Goal: Information Seeking & Learning: Learn about a topic

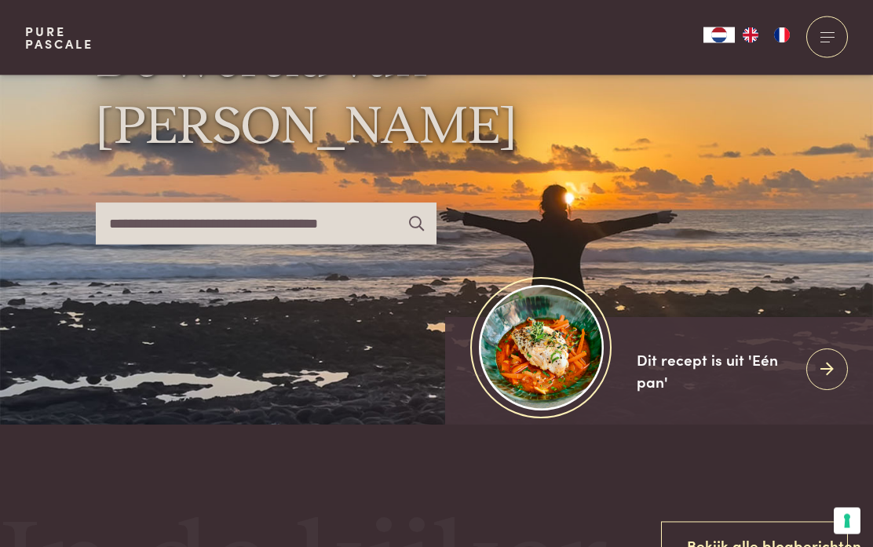
scroll to position [103, 0]
click at [825, 381] on icon at bounding box center [827, 369] width 13 height 23
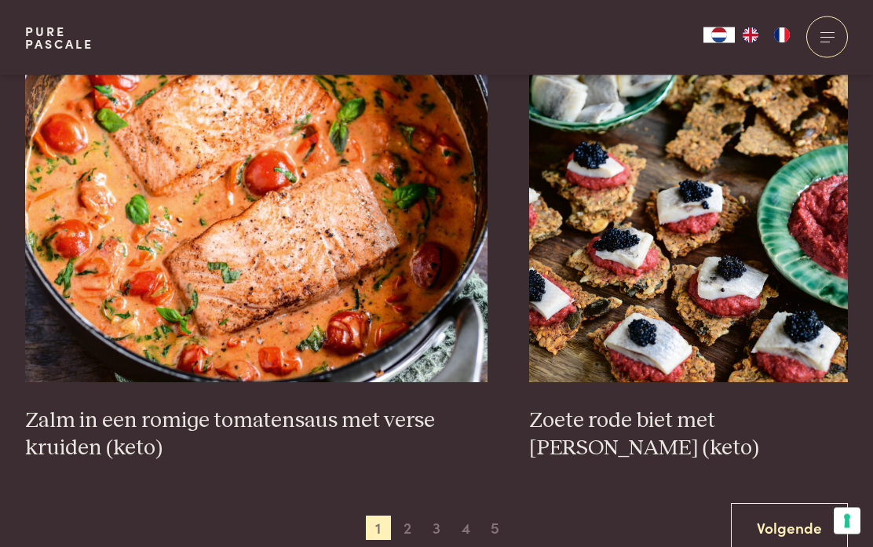
scroll to position [2719, 0]
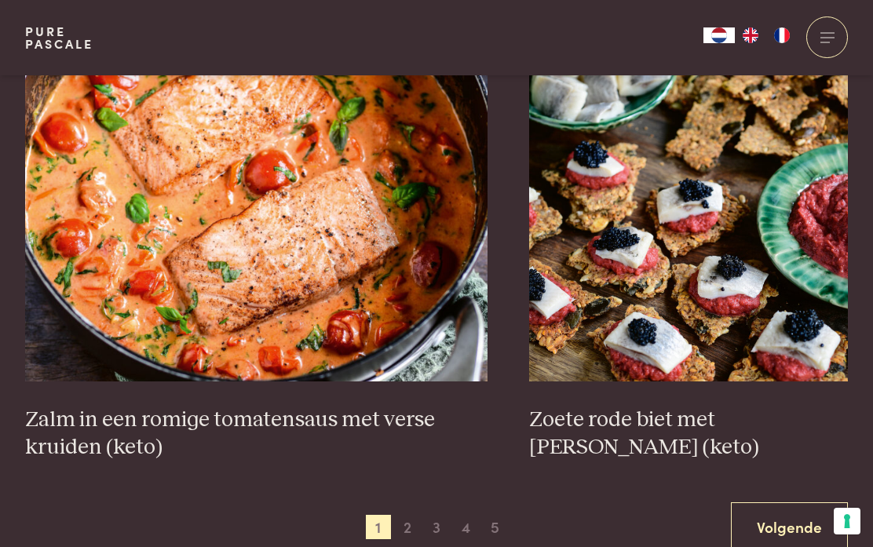
click at [410, 520] on span "2" at bounding box center [407, 527] width 25 height 25
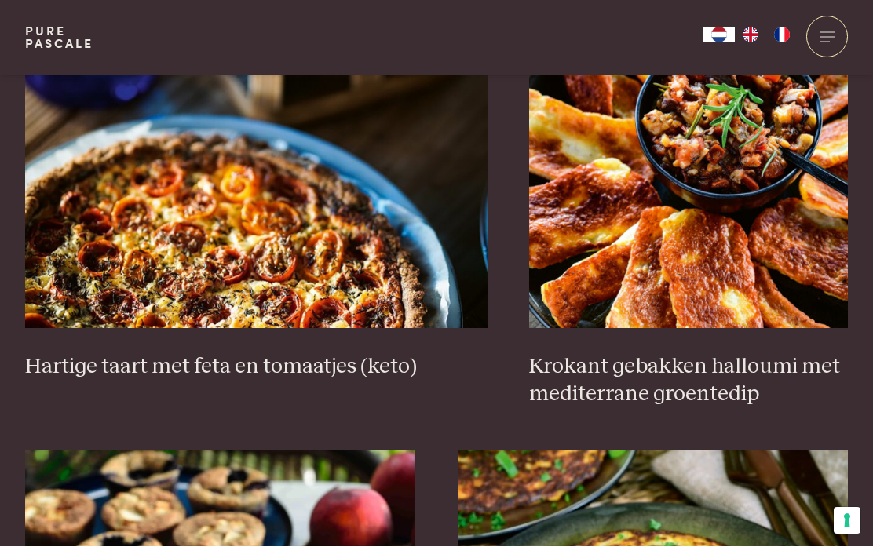
scroll to position [1494, 0]
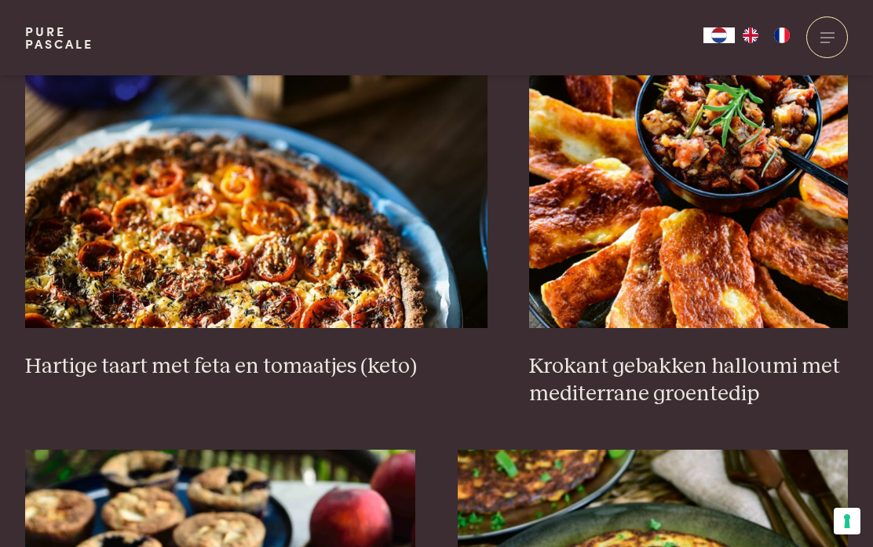
click at [136, 356] on h3 "Hartige taart met feta en tomaatjes (keto)" at bounding box center [256, 366] width 463 height 27
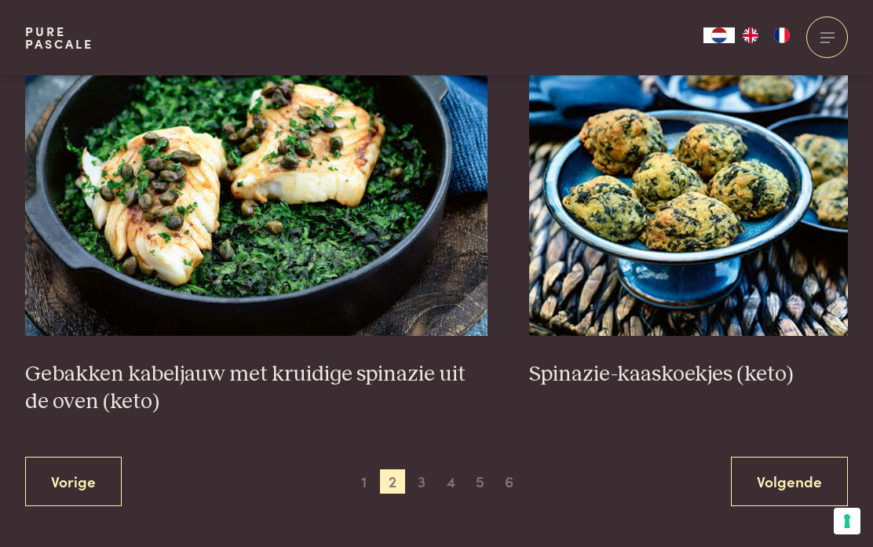
scroll to position [2779, 0]
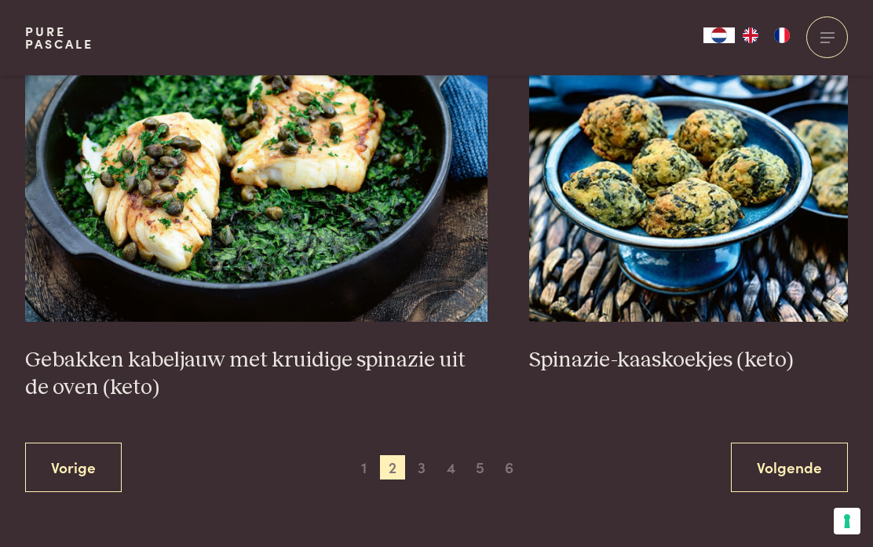
click at [430, 464] on span "3" at bounding box center [421, 467] width 25 height 25
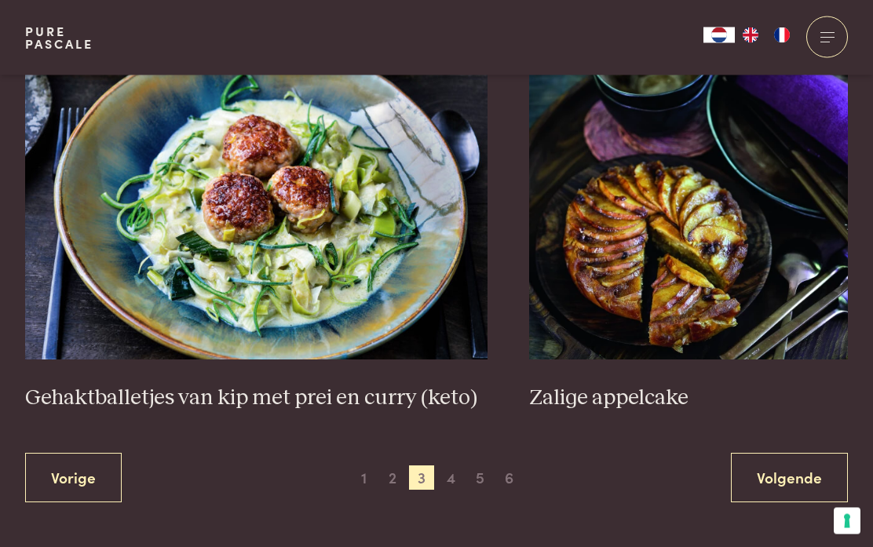
scroll to position [2823, 0]
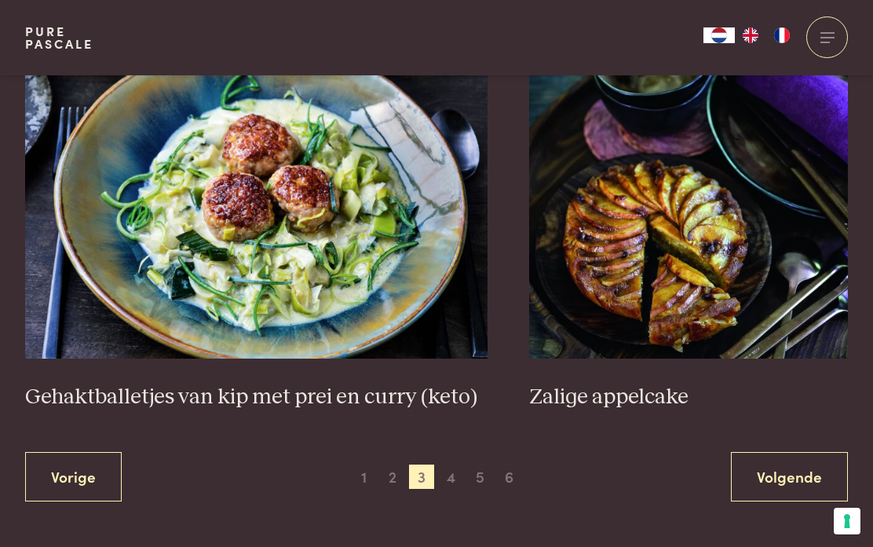
click at [444, 467] on span "4" at bounding box center [451, 477] width 25 height 25
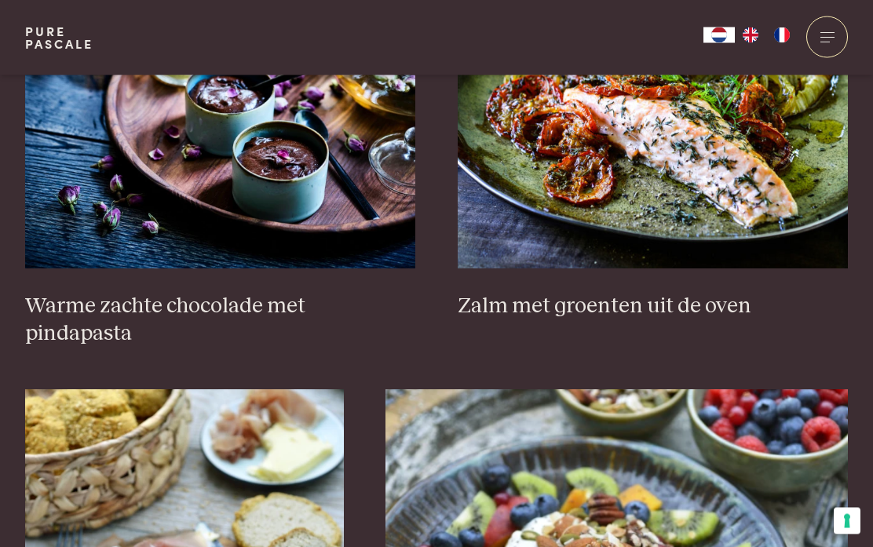
scroll to position [1991, 0]
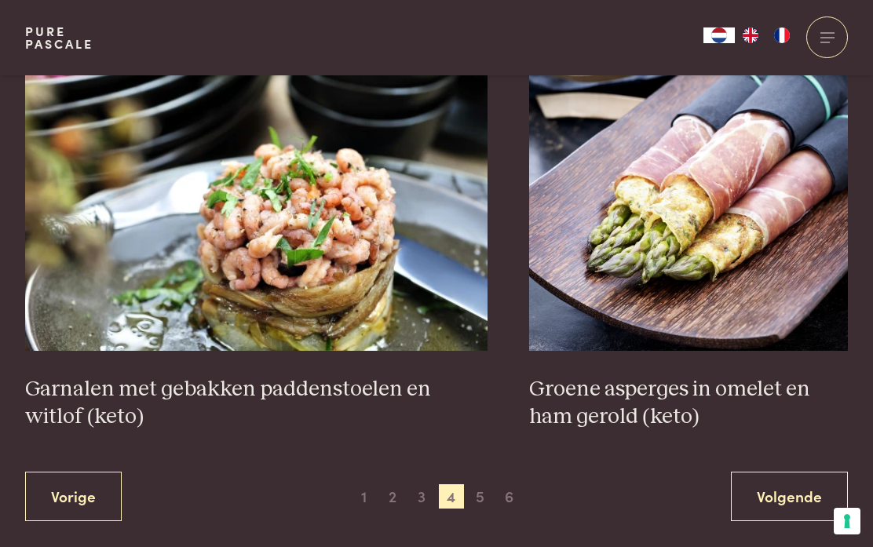
click at [474, 485] on span "5" at bounding box center [480, 497] width 25 height 25
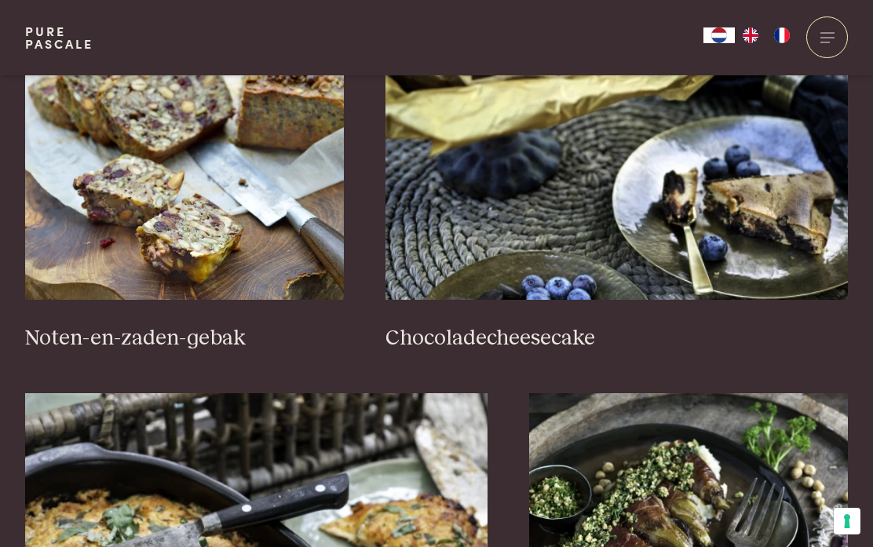
scroll to position [1114, 0]
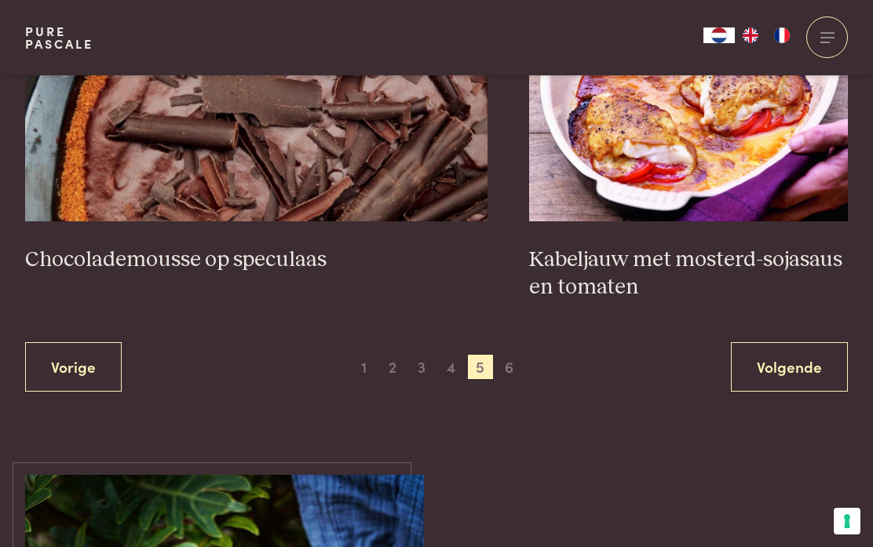
click at [507, 355] on span "6" at bounding box center [509, 367] width 25 height 25
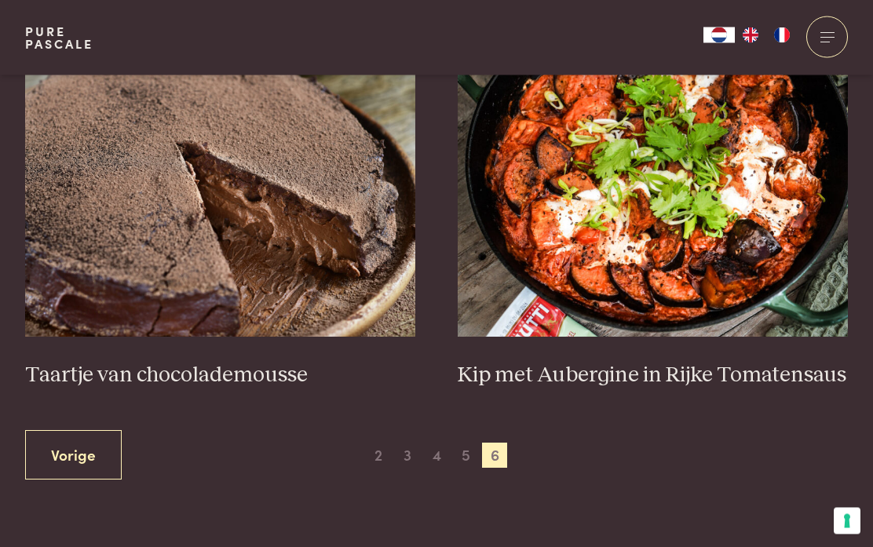
scroll to position [643, 0]
click at [510, 362] on h3 "Kip met Aubergine in Rijke Tomatensaus" at bounding box center [653, 375] width 391 height 27
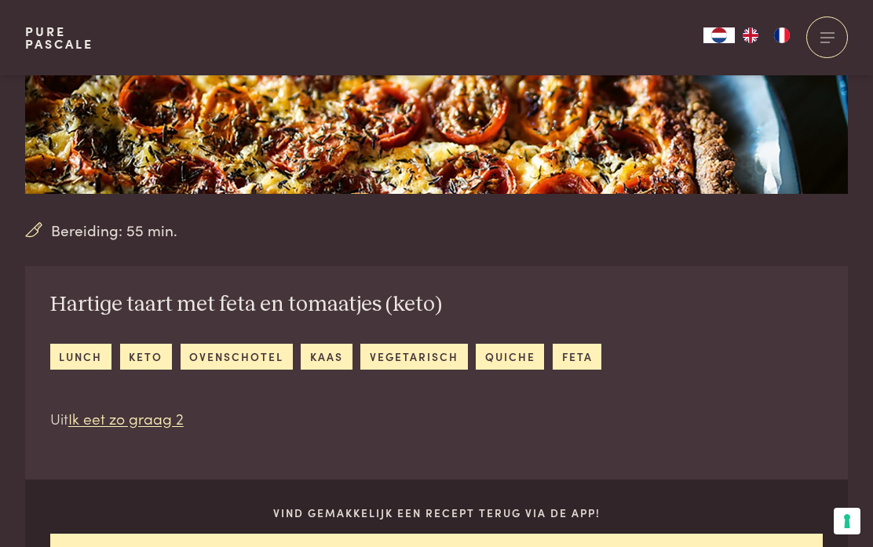
scroll to position [374, 0]
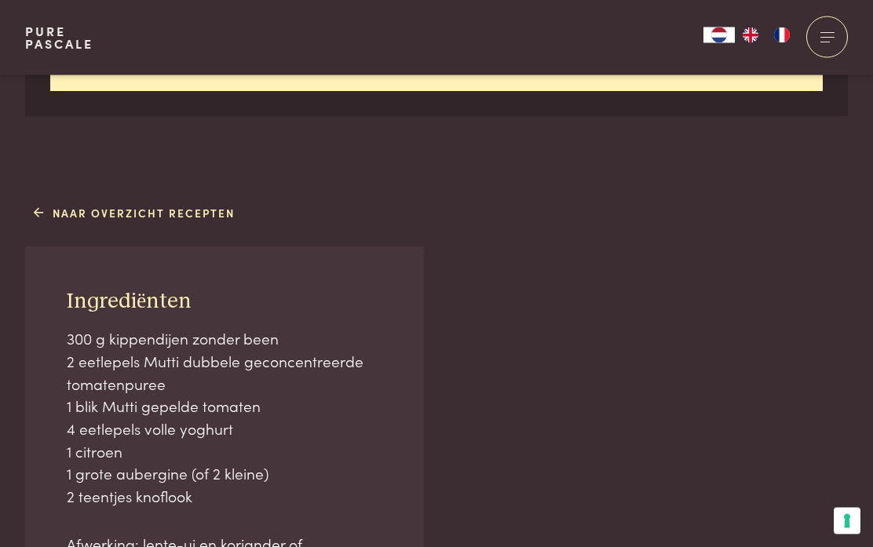
scroll to position [811, 0]
